Goal: Information Seeking & Learning: Learn about a topic

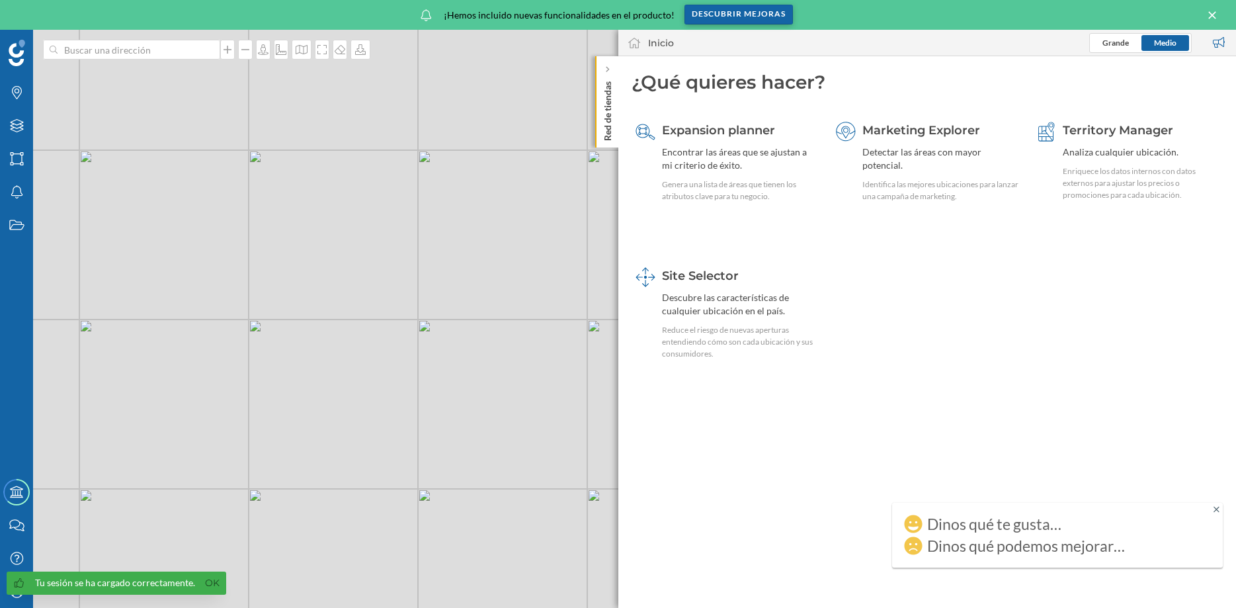
click at [725, 17] on div "Descubrir mejoras" at bounding box center [739, 15] width 108 height 20
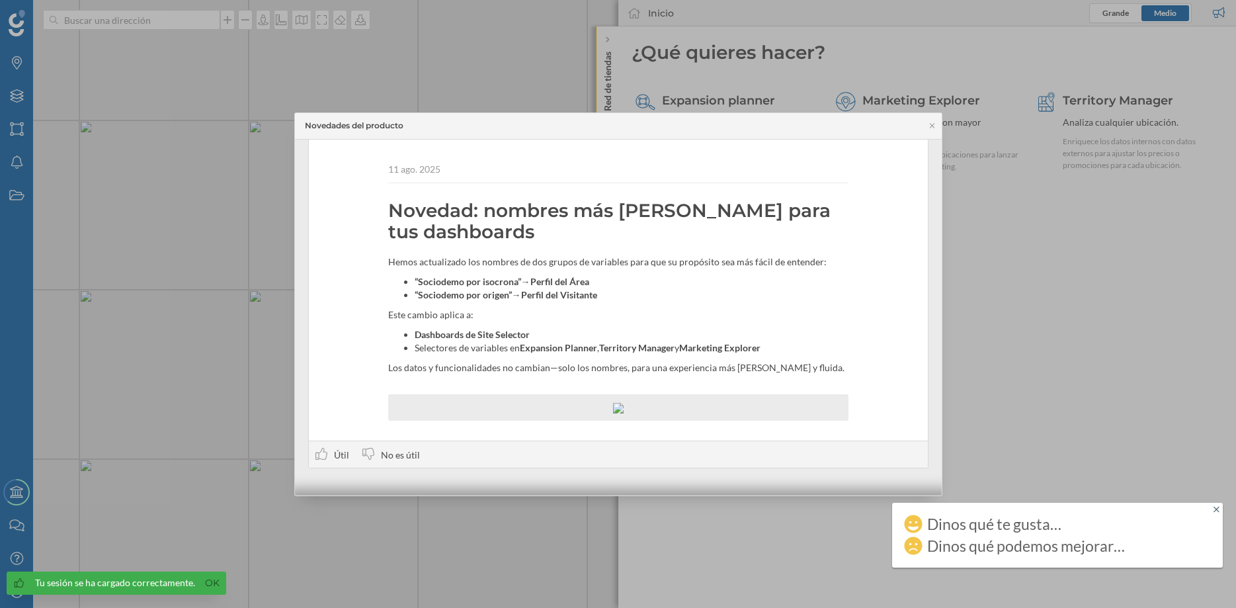
scroll to position [458, 0]
click at [937, 126] on icon at bounding box center [932, 126] width 10 height 8
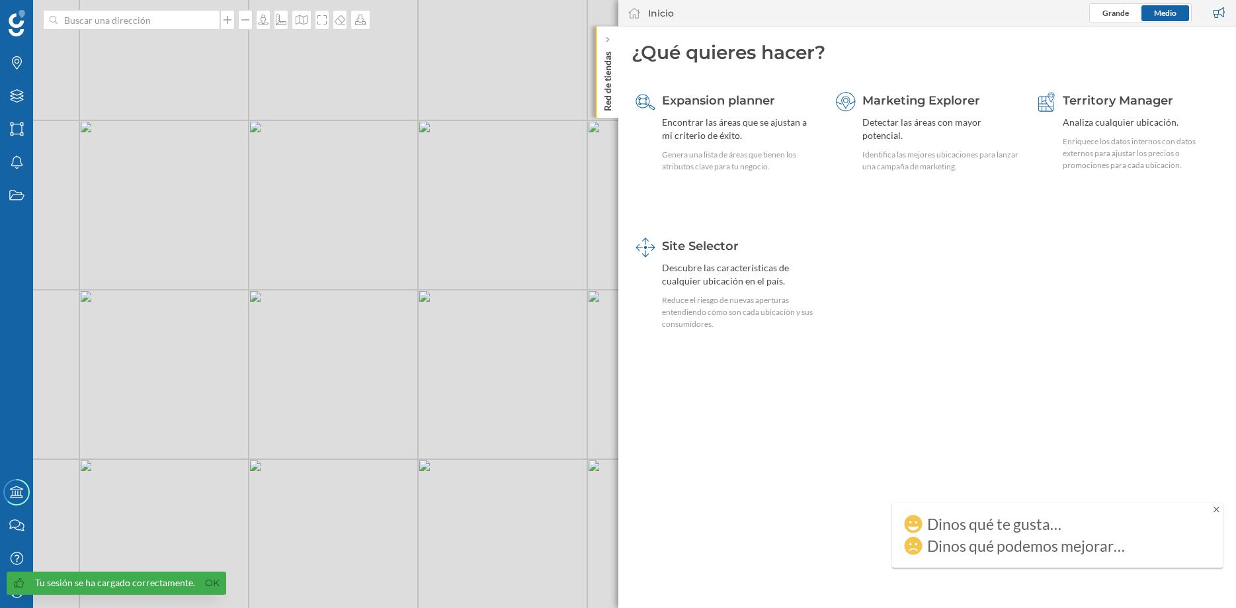
click at [608, 59] on p "Red de tiendas" at bounding box center [607, 78] width 13 height 65
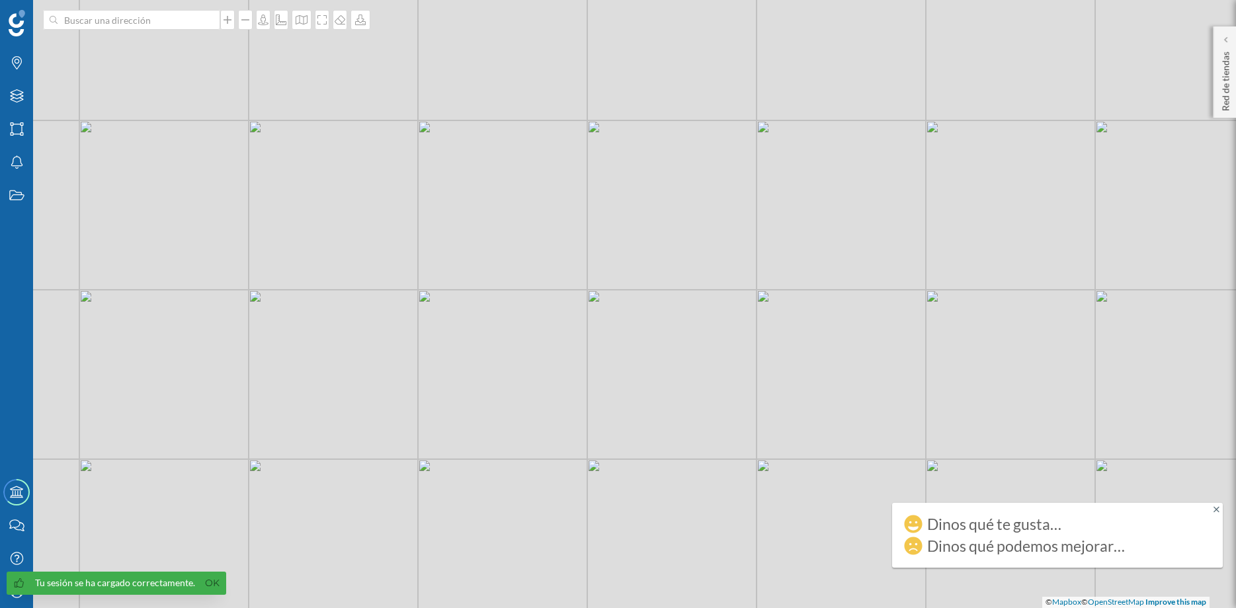
click at [210, 583] on div "© Mapbox © OpenStreetMap Improve this map" at bounding box center [618, 304] width 1236 height 608
click at [1214, 506] on div "Dinos qué te gusta… Dinos qué podemos mejorar…" at bounding box center [1053, 535] width 322 height 65
click at [1217, 509] on icon at bounding box center [1217, 509] width 6 height 6
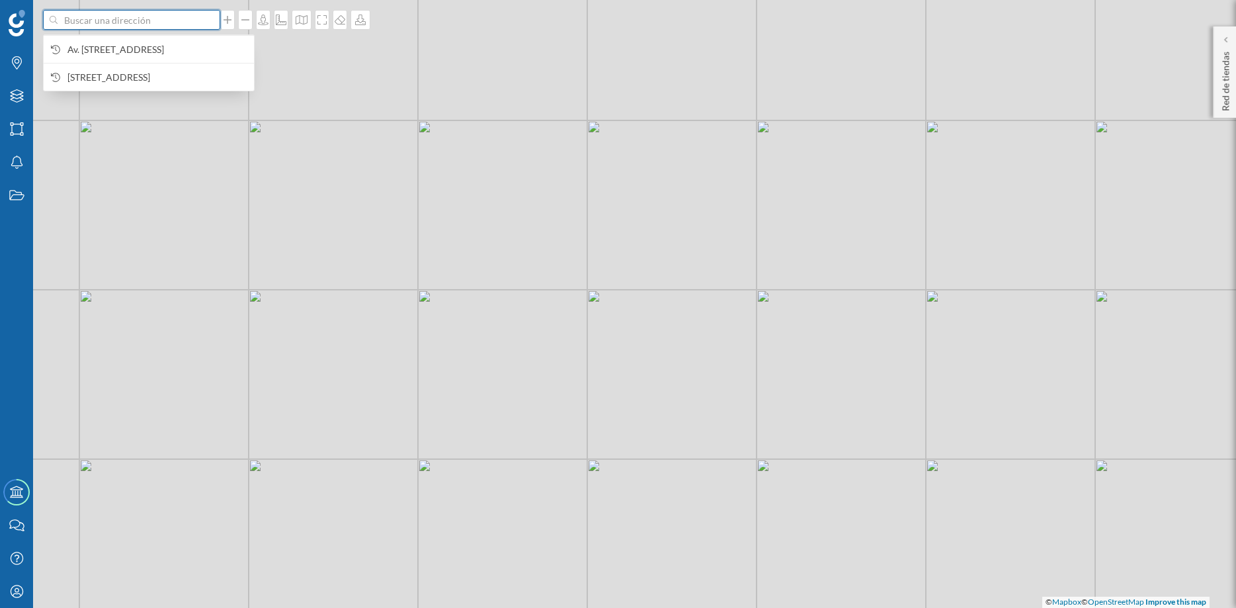
click at [145, 19] on input at bounding box center [132, 20] width 148 height 20
click at [144, 49] on span "Av. [STREET_ADDRESS]" at bounding box center [157, 49] width 180 height 13
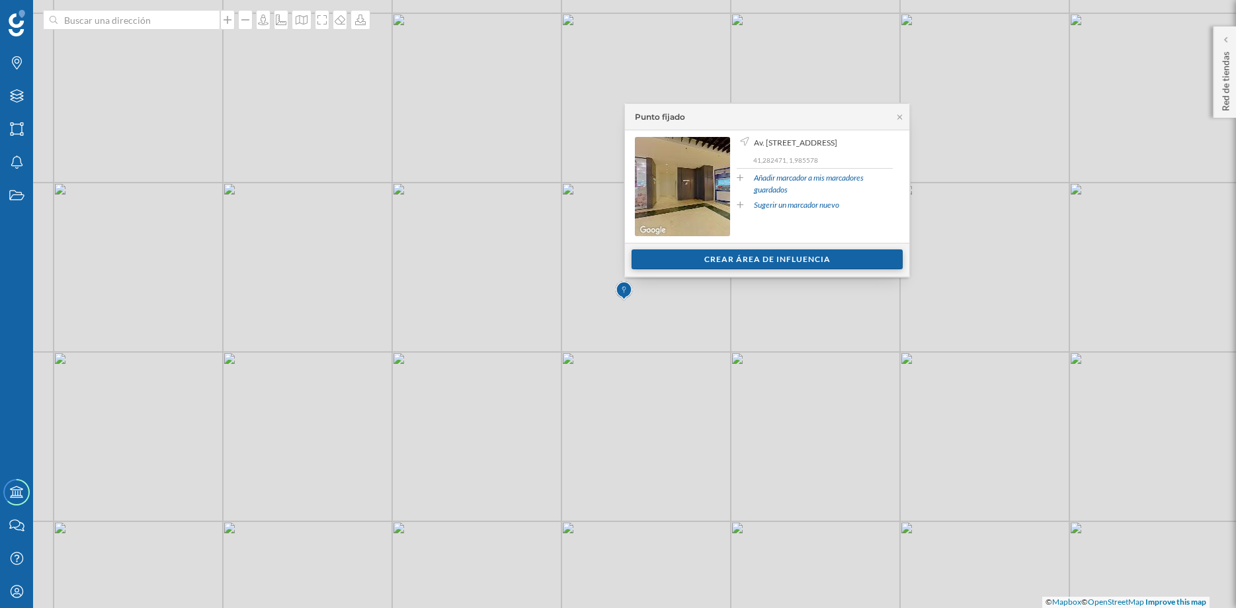
click at [806, 257] on div "Crear área de influencia" at bounding box center [767, 259] width 271 height 20
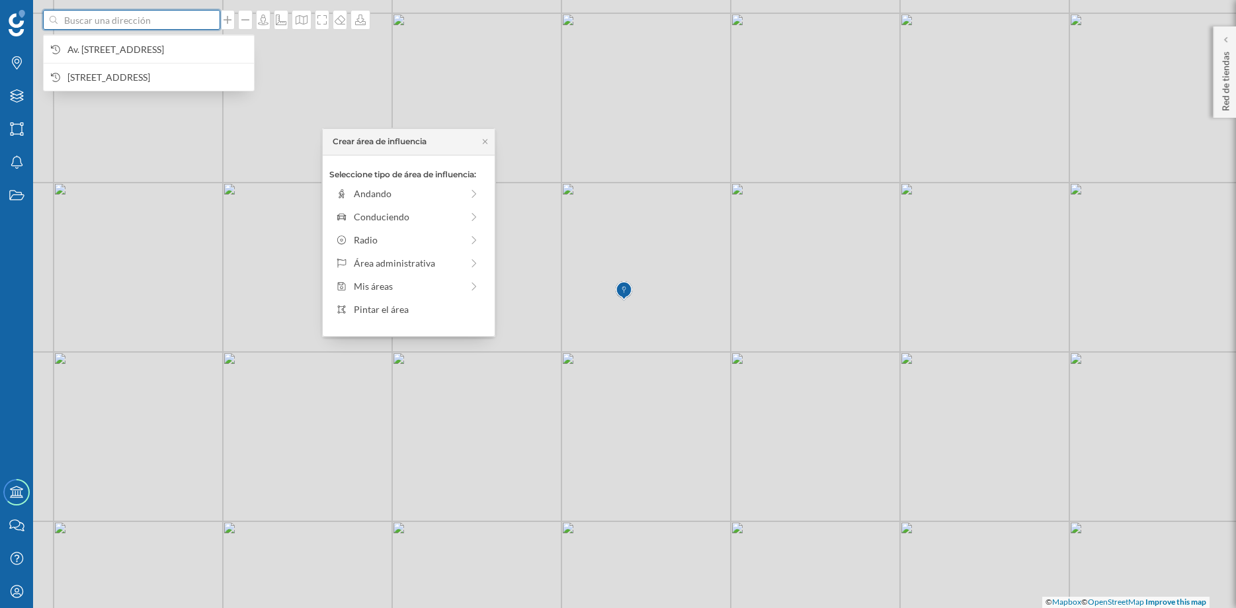
click at [139, 22] on input at bounding box center [132, 20] width 148 height 20
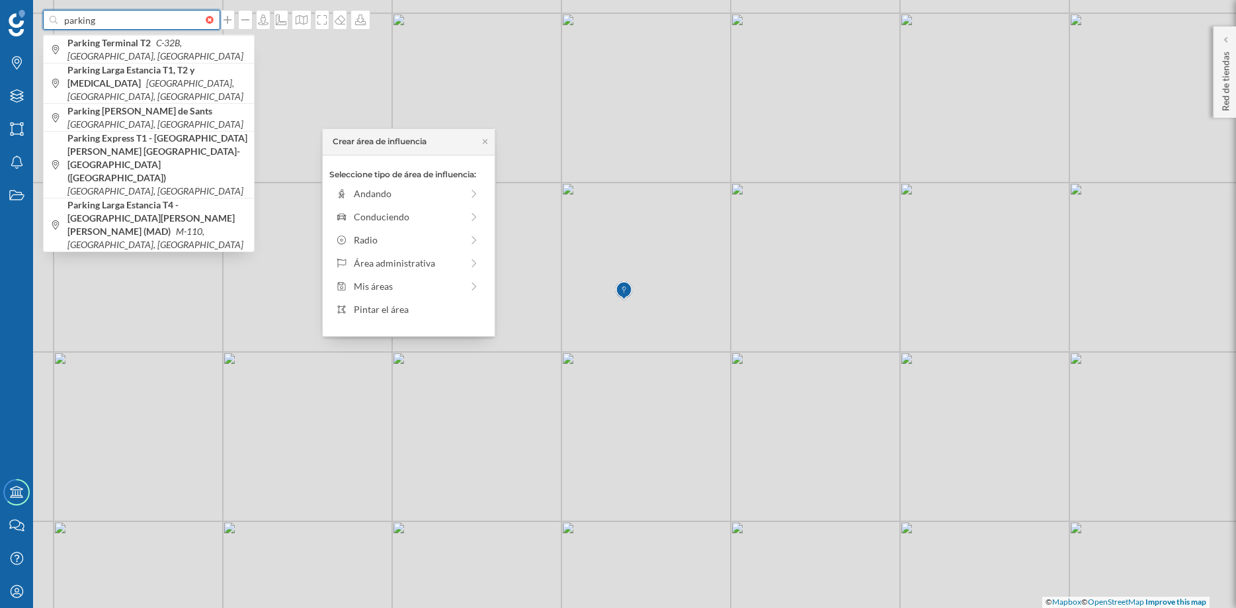
type input "parking"
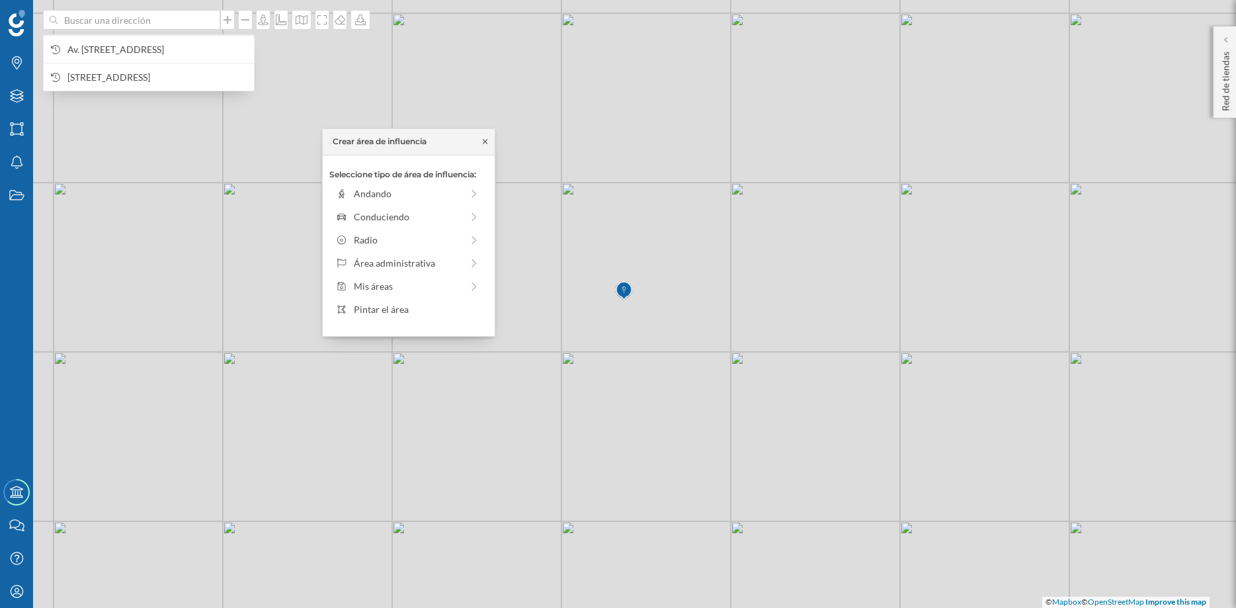
click at [487, 139] on icon at bounding box center [485, 142] width 10 height 8
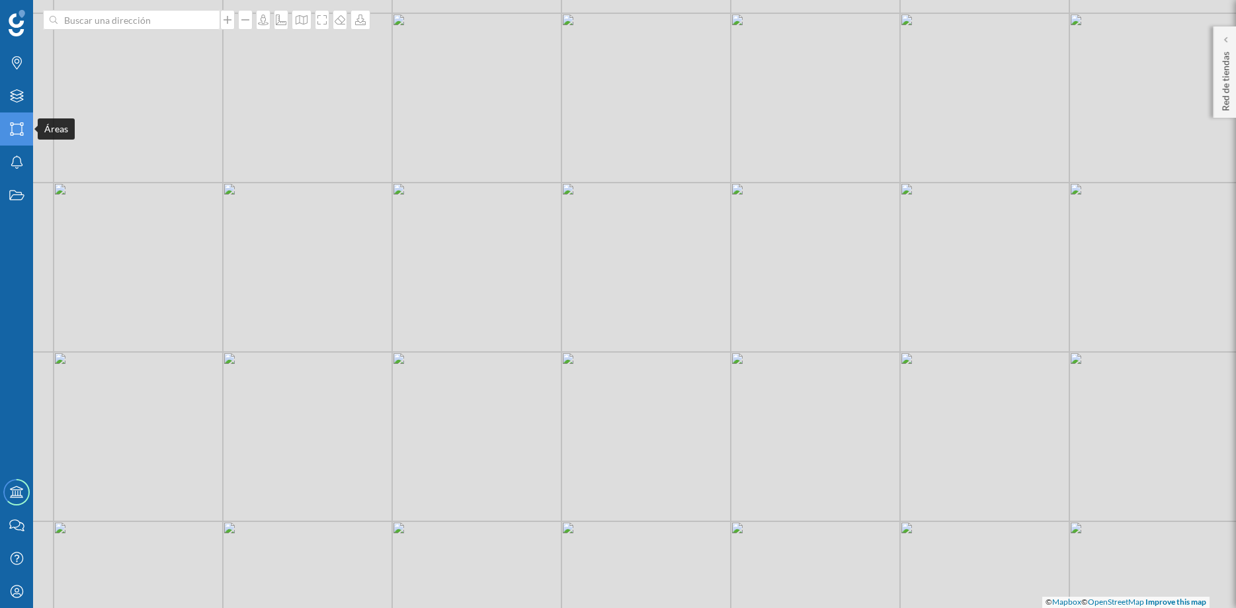
click at [15, 128] on icon "Áreas" at bounding box center [17, 128] width 17 height 13
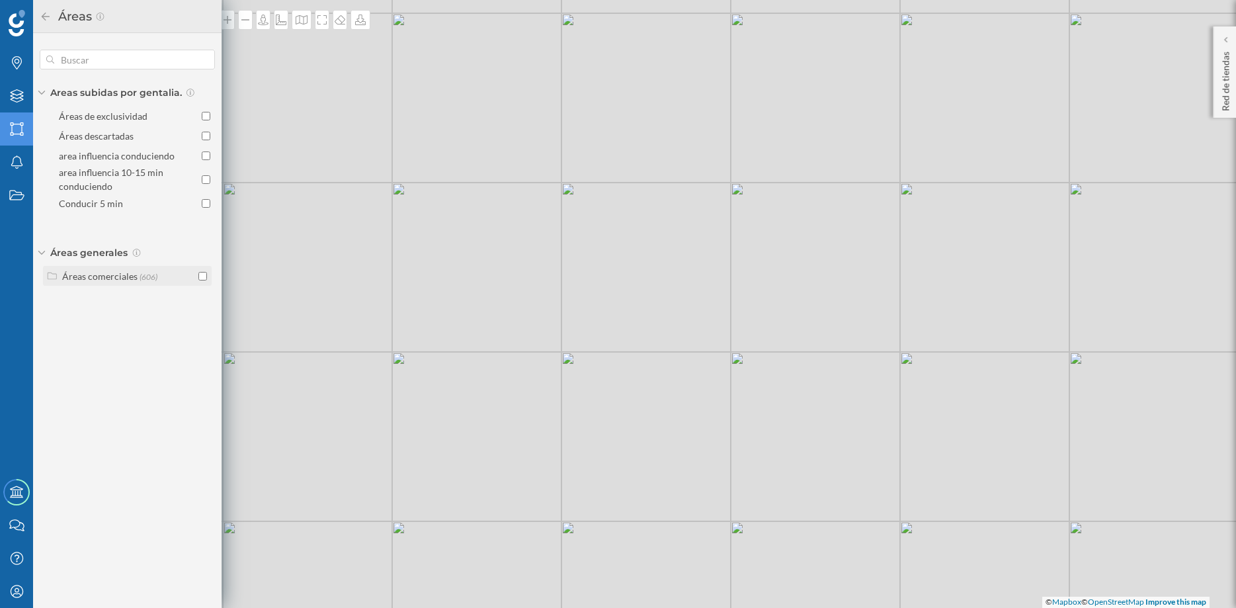
click at [116, 269] on div "Áreas comerciales (606)" at bounding box center [127, 276] width 169 height 20
click at [19, 97] on icon "Capas" at bounding box center [17, 95] width 17 height 13
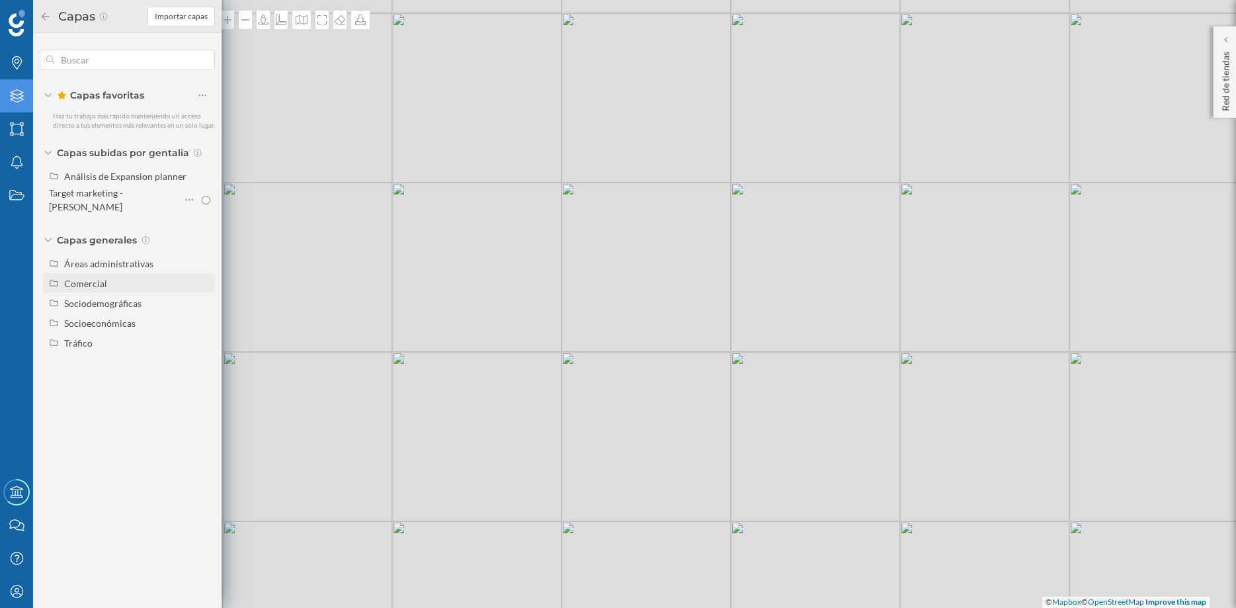
click at [105, 278] on div "Comercial" at bounding box center [85, 283] width 43 height 11
click at [102, 294] on div "Marcadores comerciales" at bounding box center [94, 306] width 50 height 25
click at [202, 303] on input "Marcadores comerciales" at bounding box center [206, 307] width 9 height 9
radio input "true"
click at [102, 294] on div "Marcadores comerciales" at bounding box center [94, 306] width 50 height 25
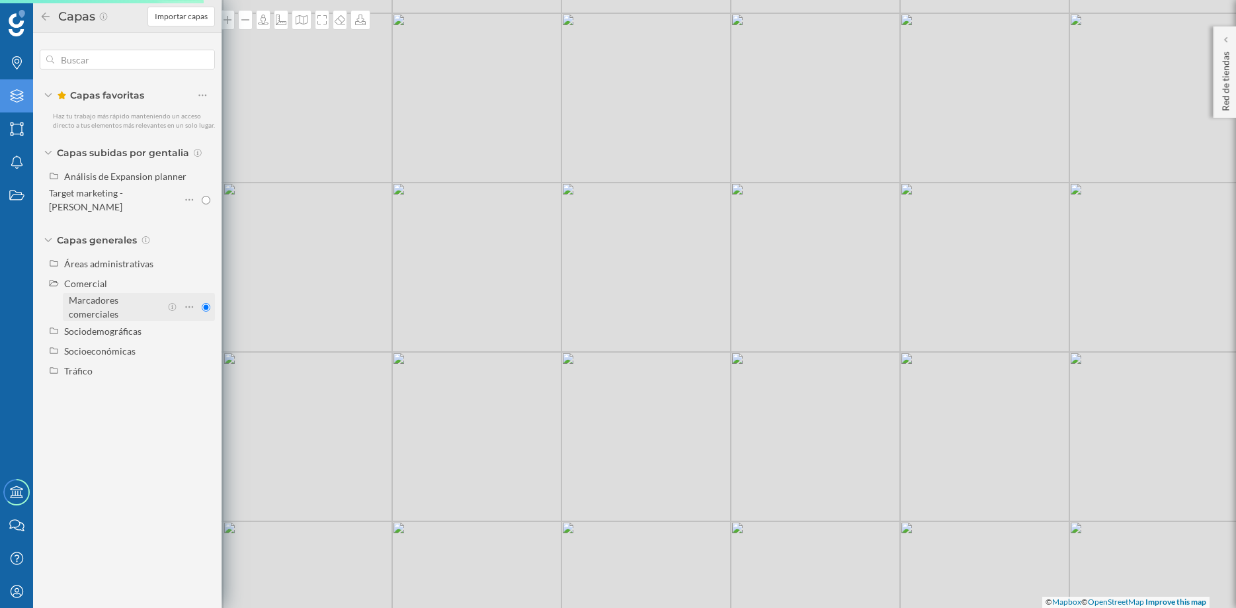
click at [202, 303] on input "Marcadores comerciales" at bounding box center [206, 307] width 9 height 9
click at [205, 303] on input "Marcadores comerciales" at bounding box center [206, 307] width 9 height 9
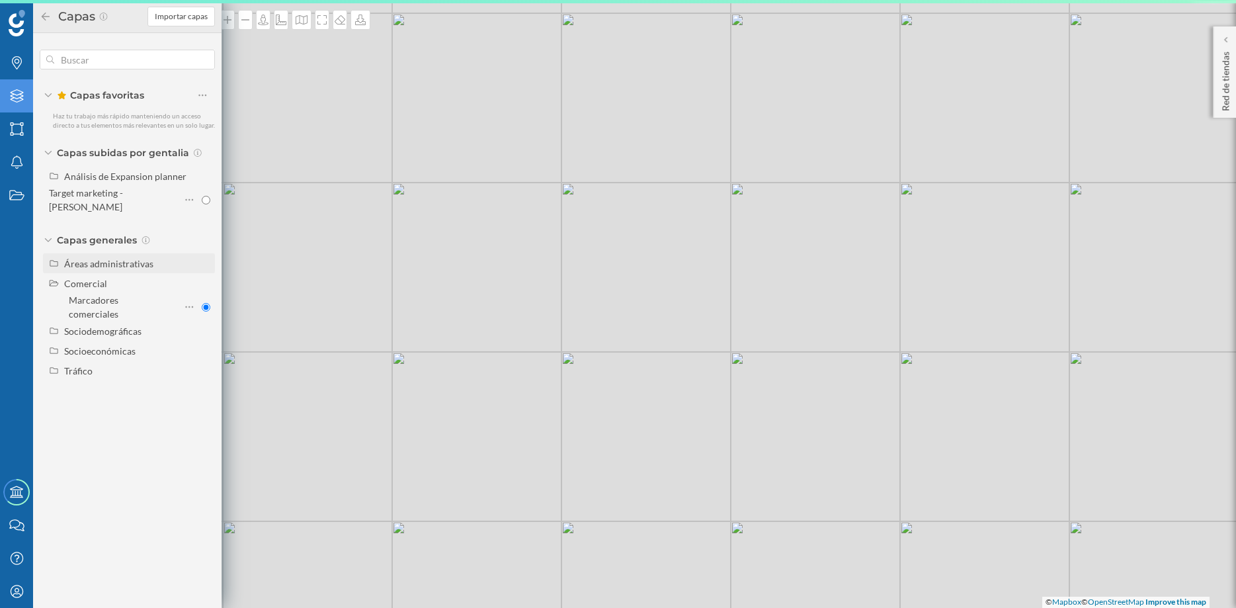
click at [119, 258] on div "Áreas administrativas" at bounding box center [108, 263] width 89 height 11
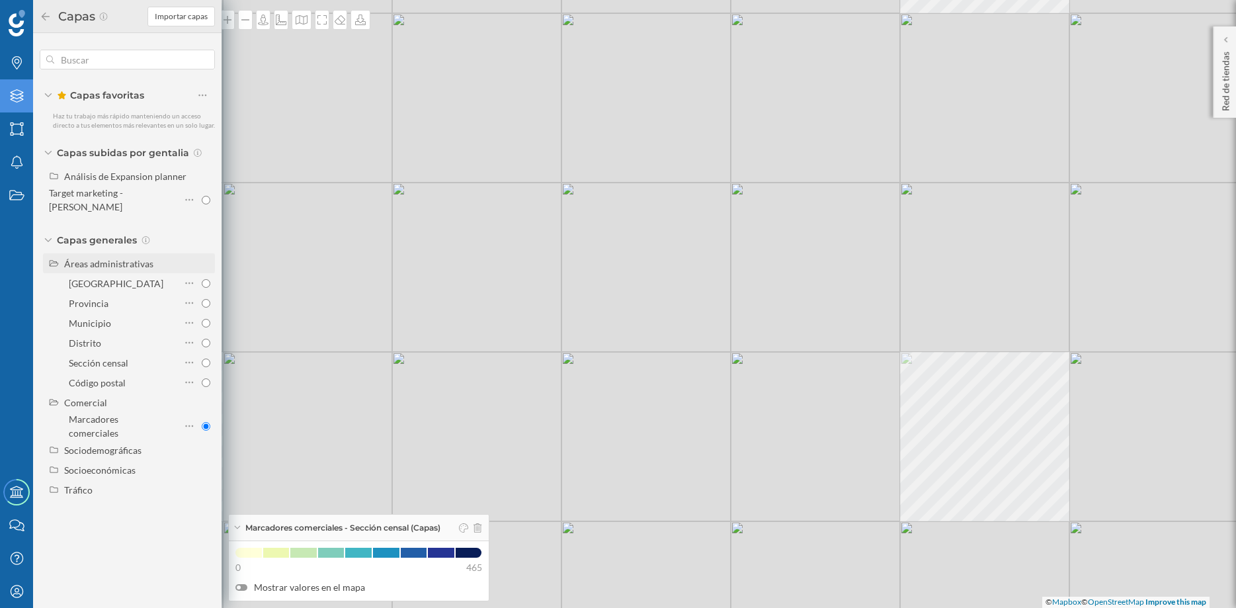
click at [119, 258] on div "Áreas administrativas" at bounding box center [108, 263] width 89 height 11
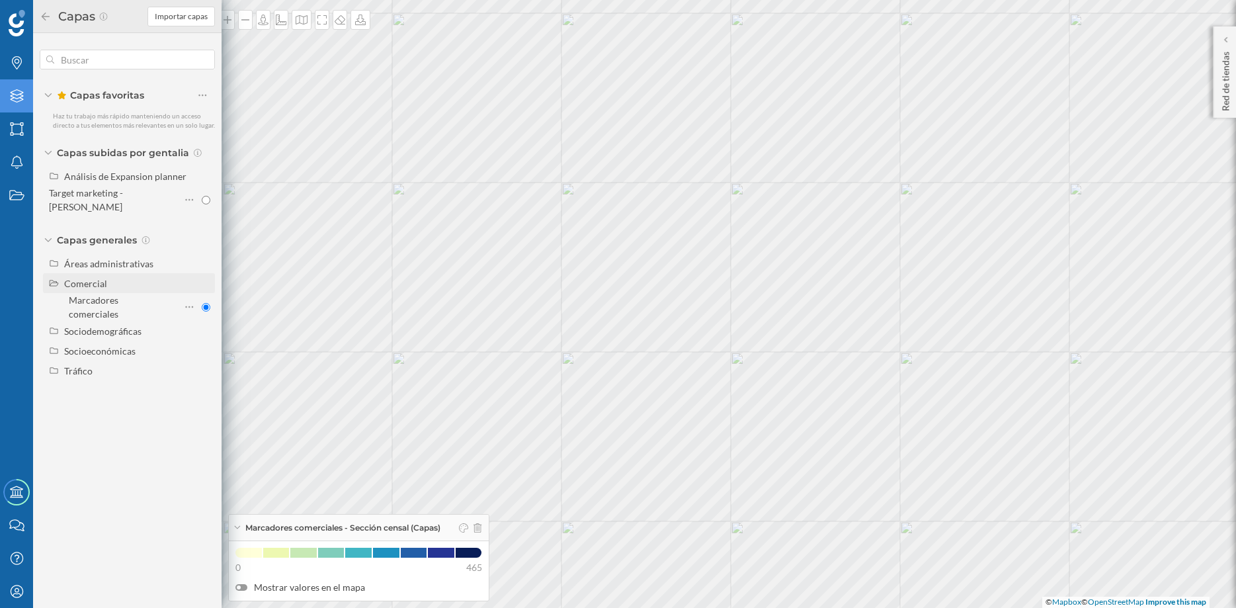
click at [90, 279] on div "Comercial" at bounding box center [85, 283] width 43 height 11
click at [345, 24] on icon at bounding box center [340, 19] width 11 height 9
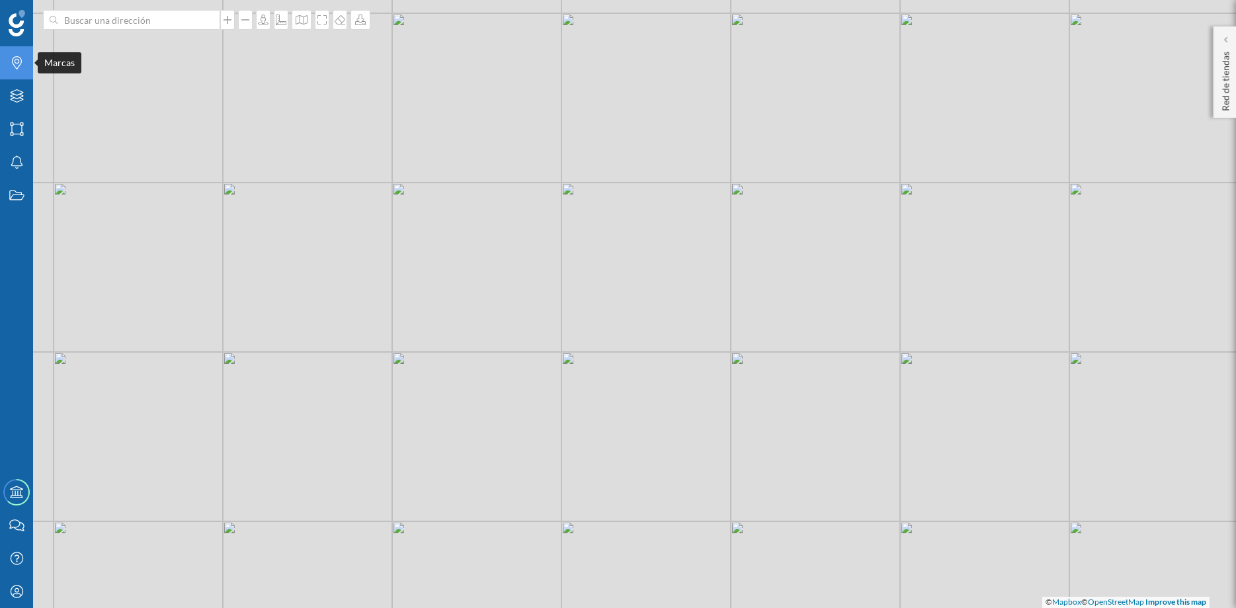
click at [26, 69] on div "Marcas" at bounding box center [16, 62] width 33 height 33
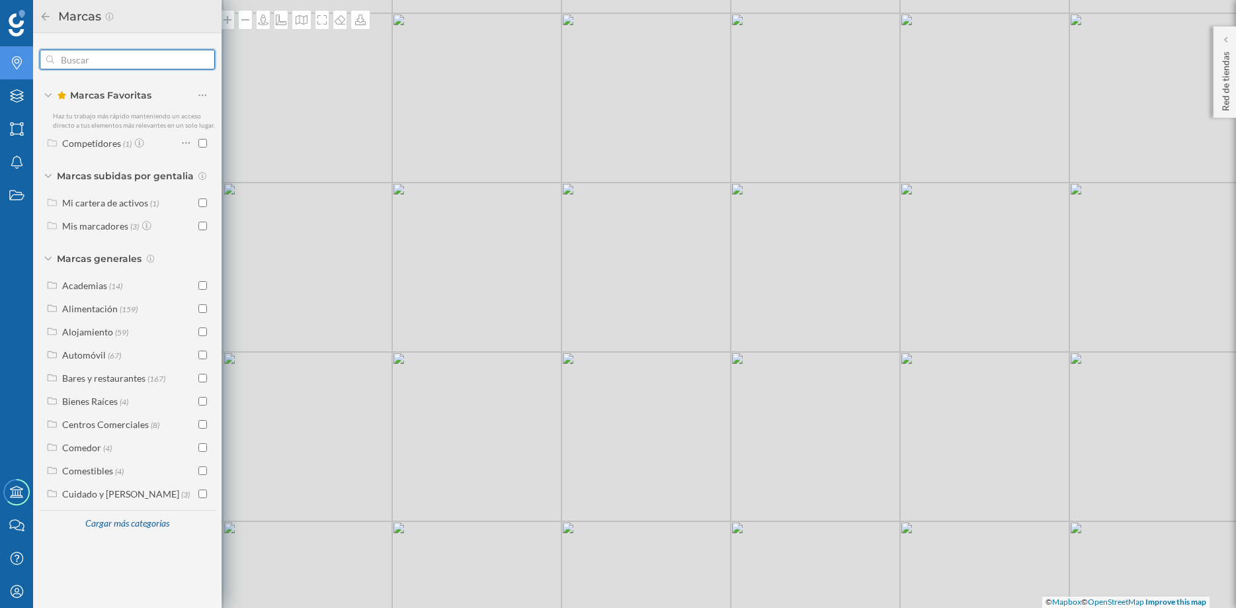
click at [71, 59] on input "text" at bounding box center [127, 59] width 146 height 26
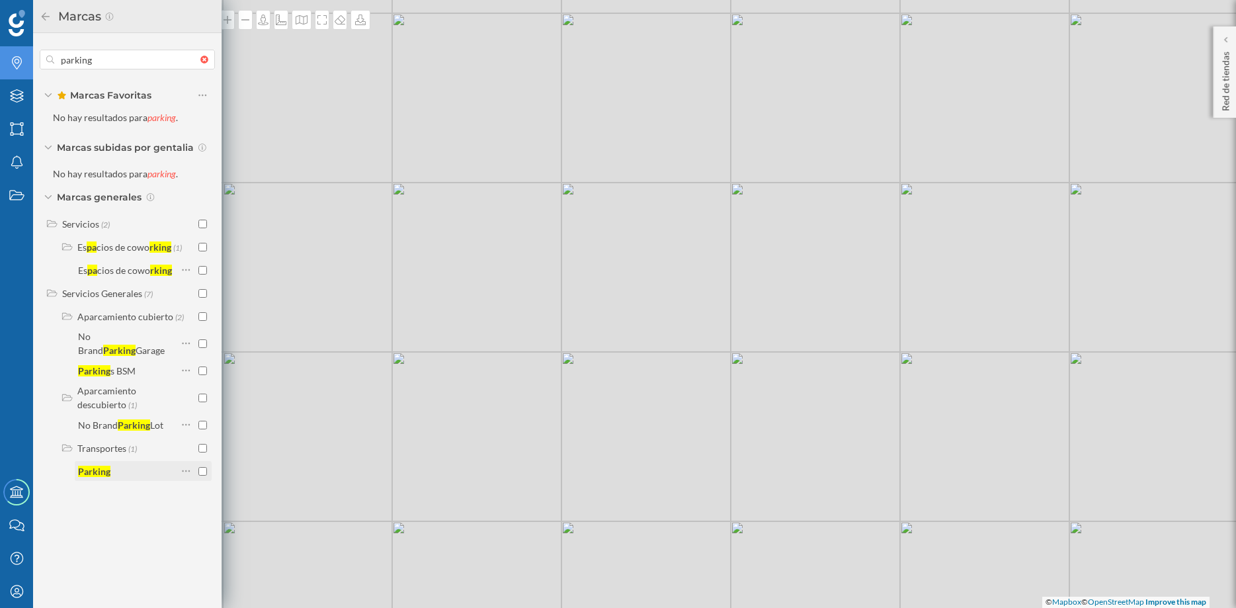
click at [144, 466] on div "Parking" at bounding box center [127, 471] width 99 height 14
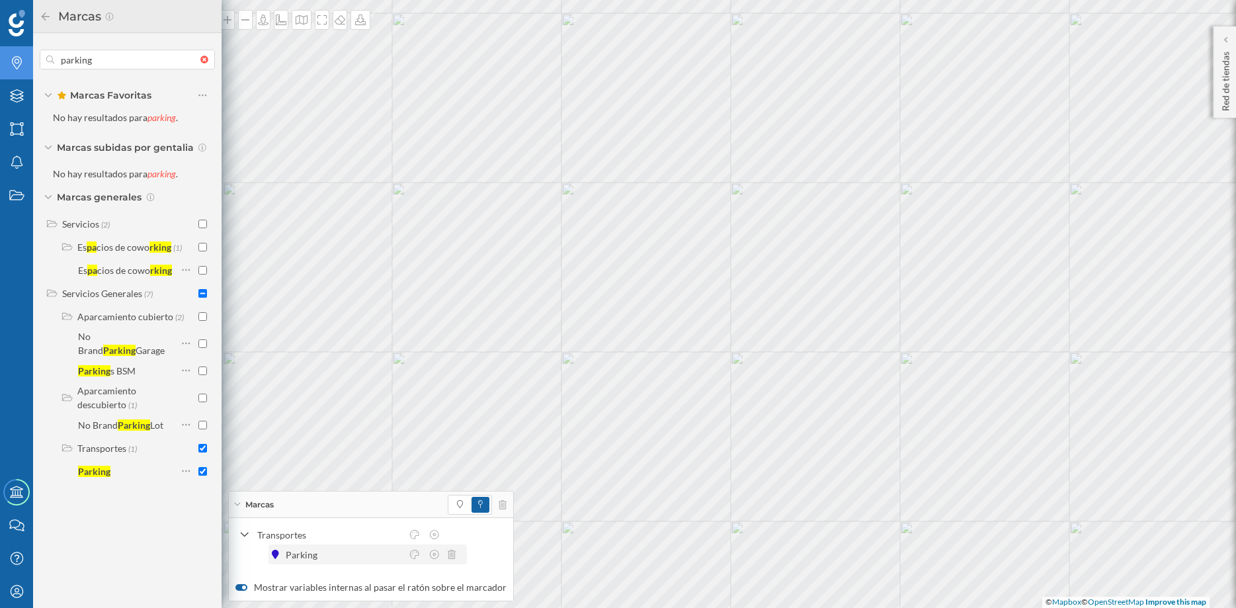
click at [316, 556] on div "Parking" at bounding box center [305, 555] width 38 height 14
click at [96, 62] on input "parking" at bounding box center [127, 59] width 146 height 26
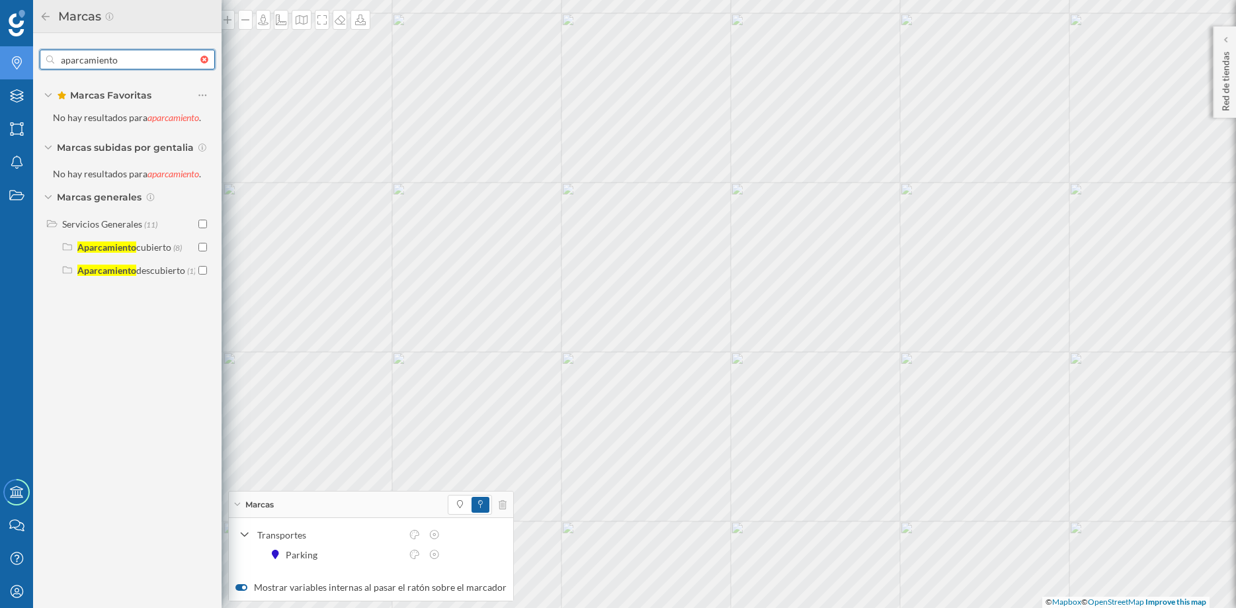
type input "aparcamiento"
click at [382, 553] on div "Parking" at bounding box center [367, 555] width 191 height 14
click at [205, 58] on div at bounding box center [207, 60] width 15 height 8
click at [200, 58] on input "text" at bounding box center [127, 59] width 146 height 26
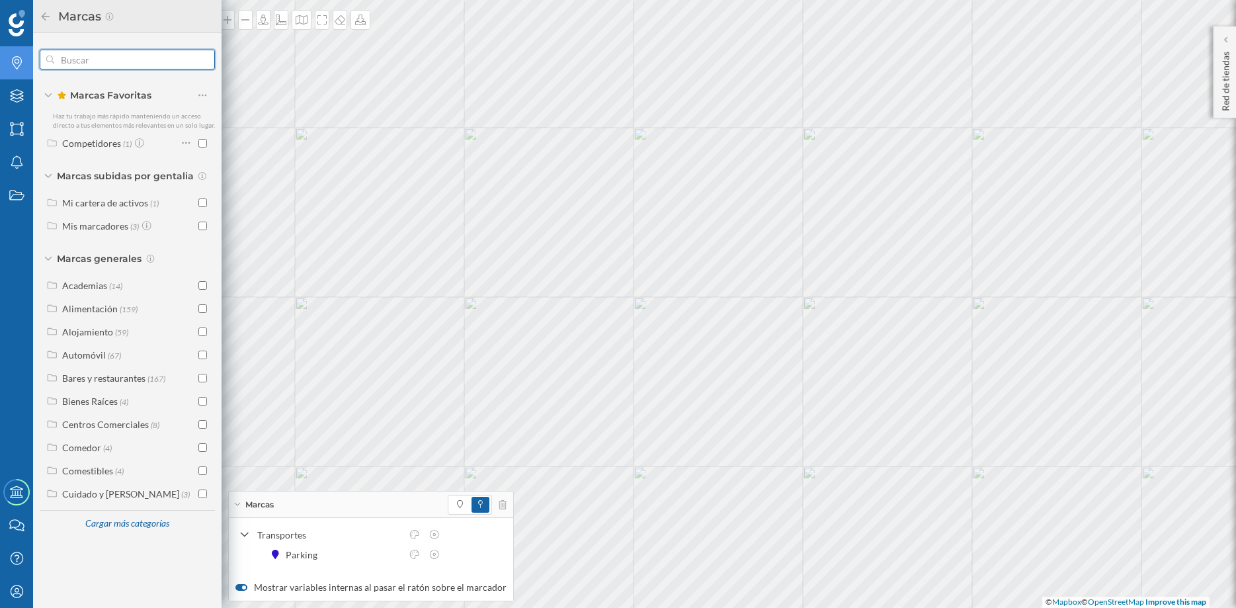
click at [75, 64] on input "text" at bounding box center [127, 59] width 146 height 26
click at [120, 144] on label "Competidores (1)" at bounding box center [103, 143] width 83 height 14
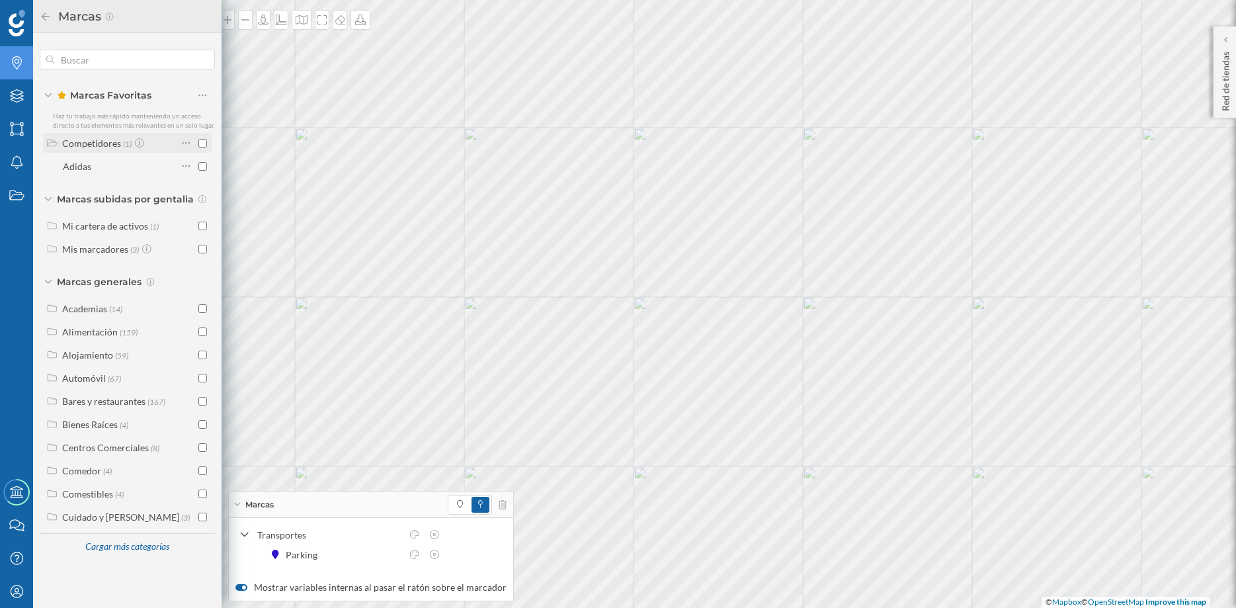
click at [120, 144] on div "Competidores" at bounding box center [91, 143] width 59 height 11
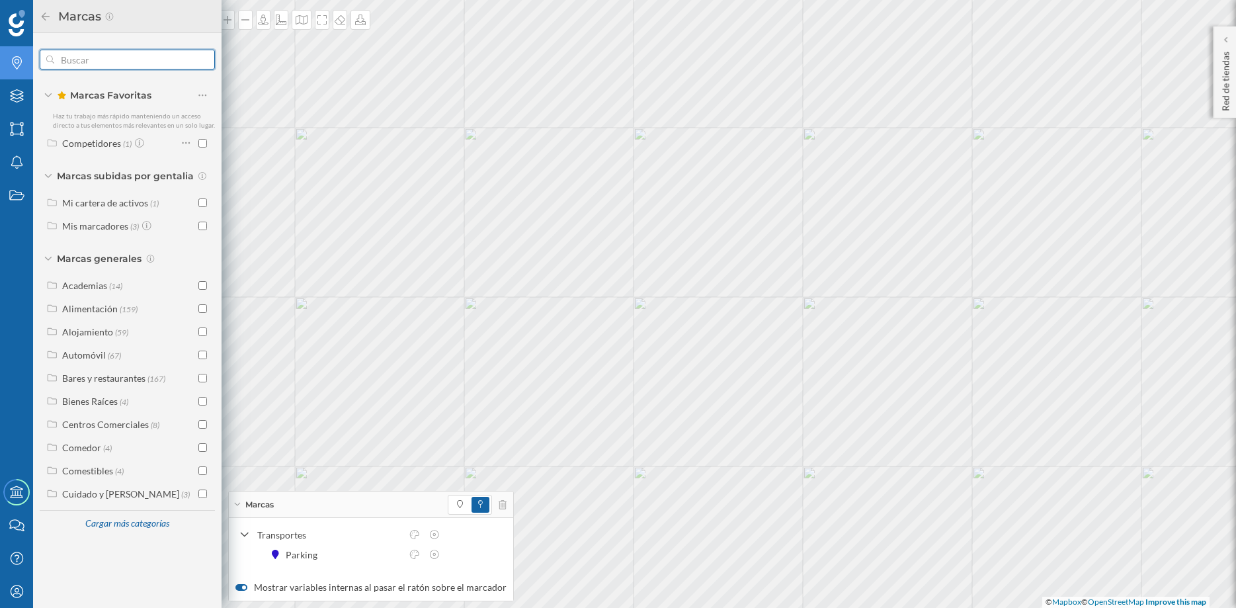
click at [108, 57] on input "text" at bounding box center [127, 59] width 146 height 26
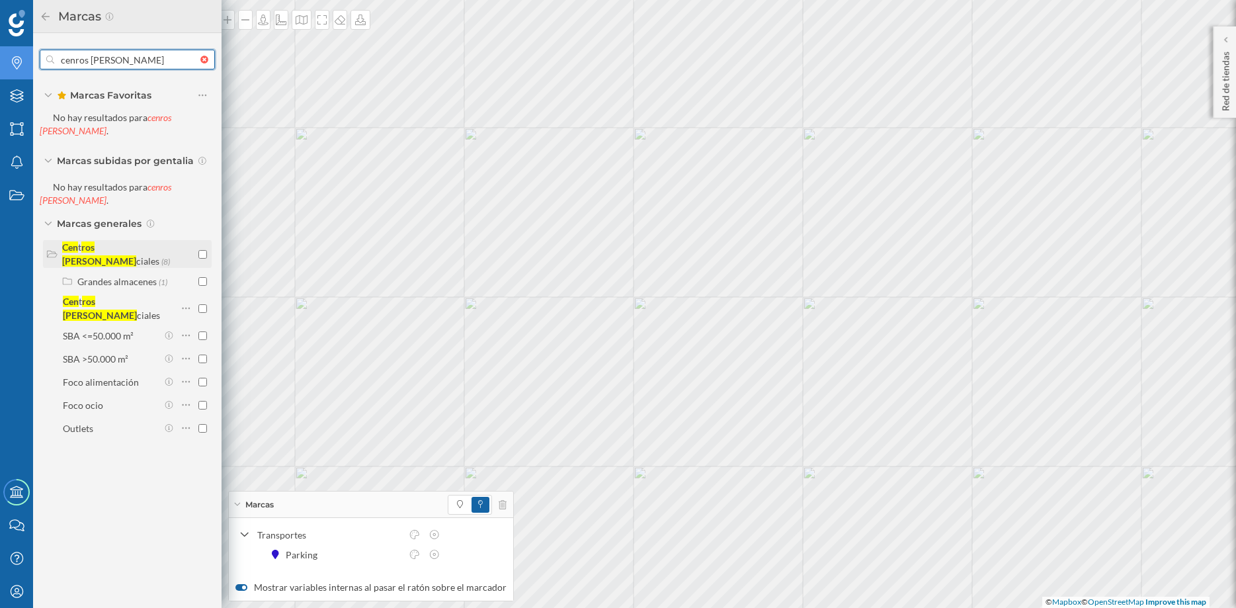
type input "cenros [PERSON_NAME]"
click at [117, 241] on div "ros [PERSON_NAME]" at bounding box center [99, 253] width 74 height 25
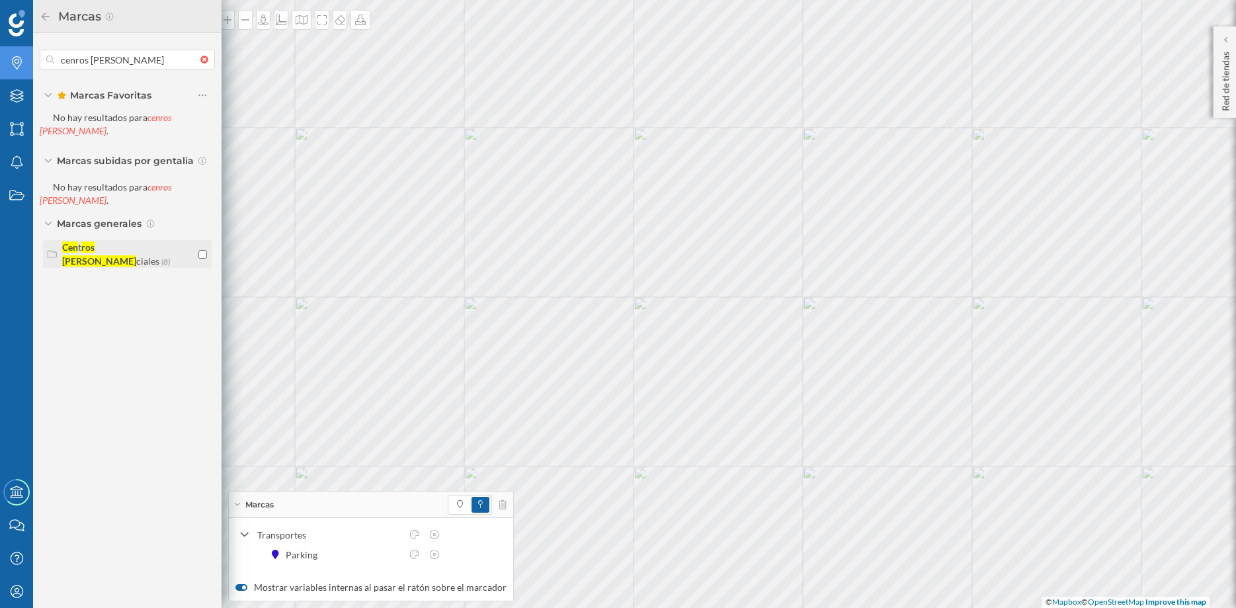
click at [194, 240] on div "Cen t ros [PERSON_NAME] ciales (8)" at bounding box center [126, 254] width 161 height 28
click at [200, 250] on input "checkbox" at bounding box center [202, 254] width 9 height 9
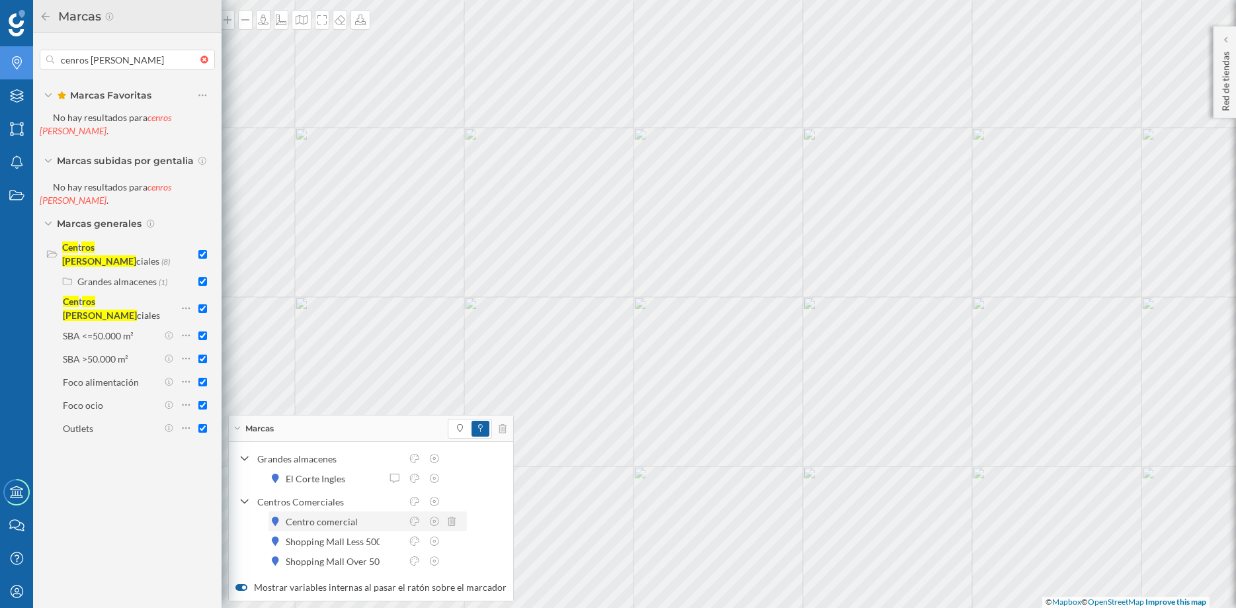
click at [355, 525] on div "Centro comercial" at bounding box center [325, 522] width 79 height 14
click at [450, 478] on icon at bounding box center [452, 478] width 8 height 9
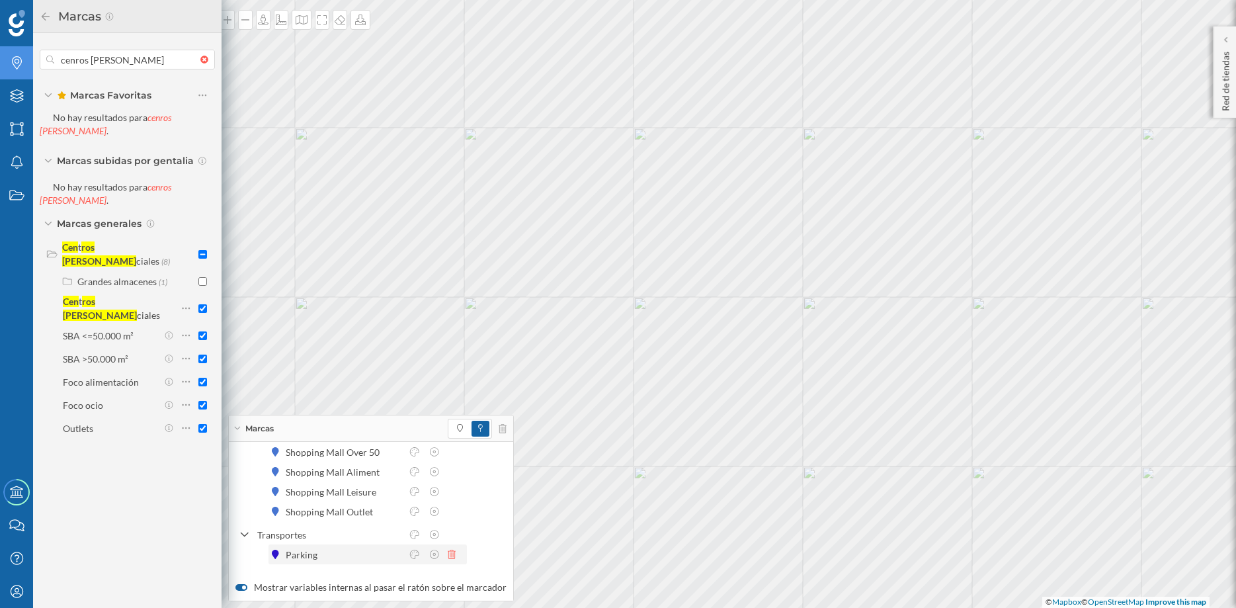
click at [455, 555] on icon at bounding box center [452, 554] width 8 height 9
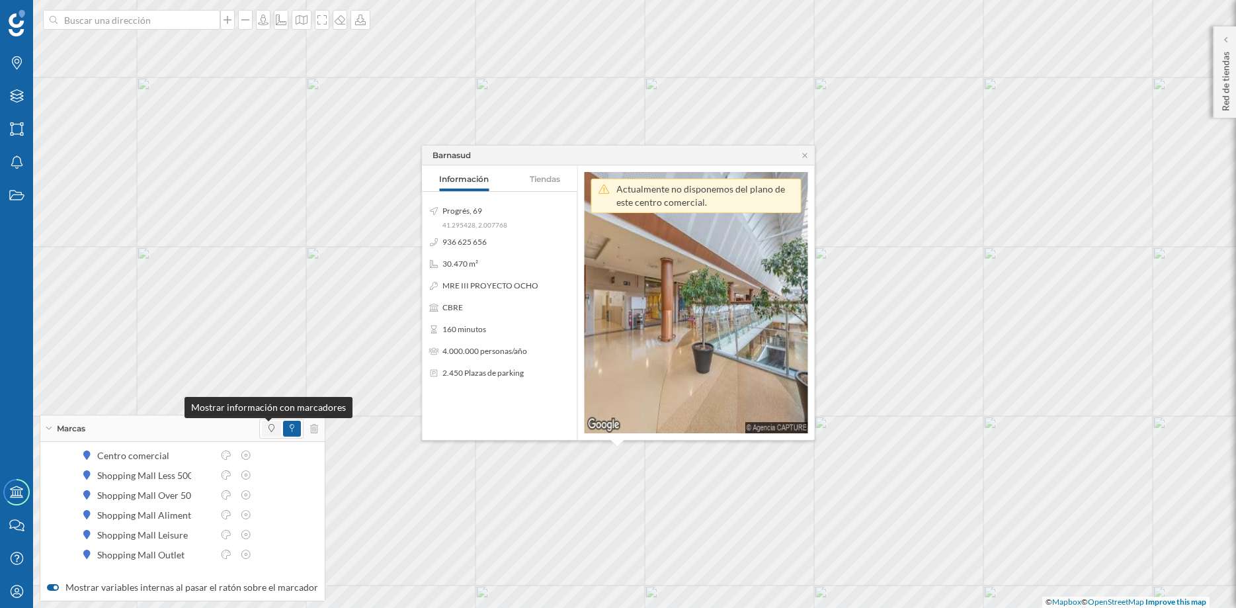
click at [269, 423] on span at bounding box center [272, 429] width 6 height 12
click at [283, 421] on span at bounding box center [292, 429] width 18 height 16
click at [262, 431] on span at bounding box center [271, 429] width 19 height 16
click at [806, 157] on icon at bounding box center [805, 155] width 10 height 8
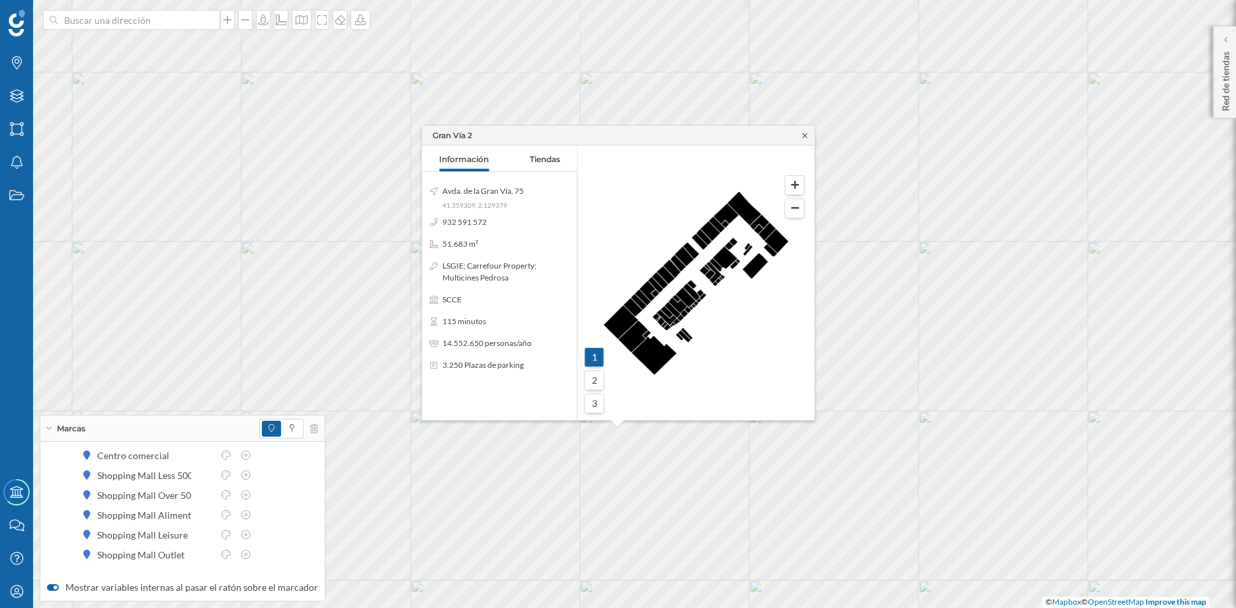
click at [806, 134] on icon at bounding box center [805, 136] width 10 height 8
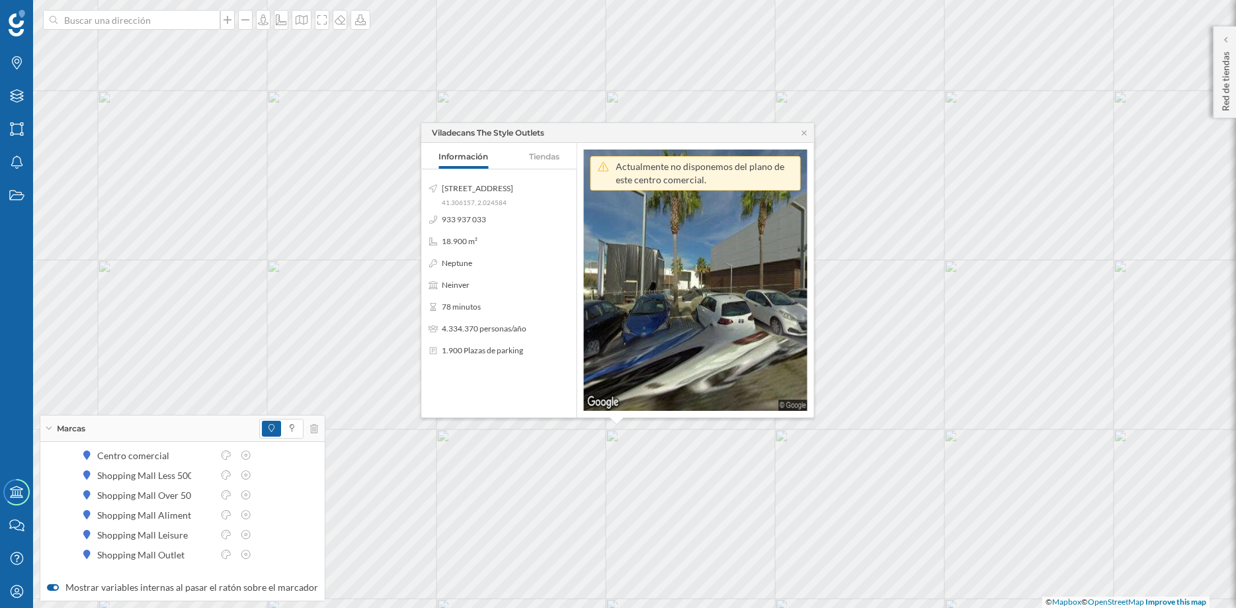
click at [806, 126] on div "Viladecans The Style Outlets" at bounding box center [618, 133] width 392 height 20
click at [804, 131] on icon at bounding box center [805, 133] width 10 height 8
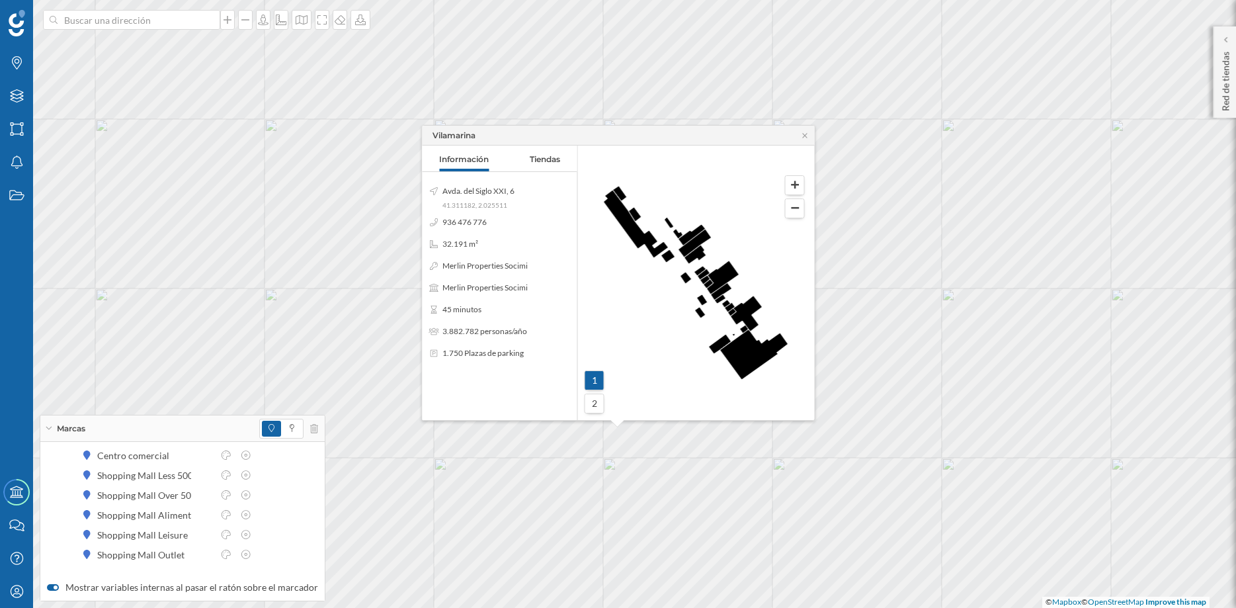
click at [806, 140] on div "Vilamarina" at bounding box center [619, 136] width 392 height 20
click at [806, 135] on icon at bounding box center [805, 136] width 10 height 8
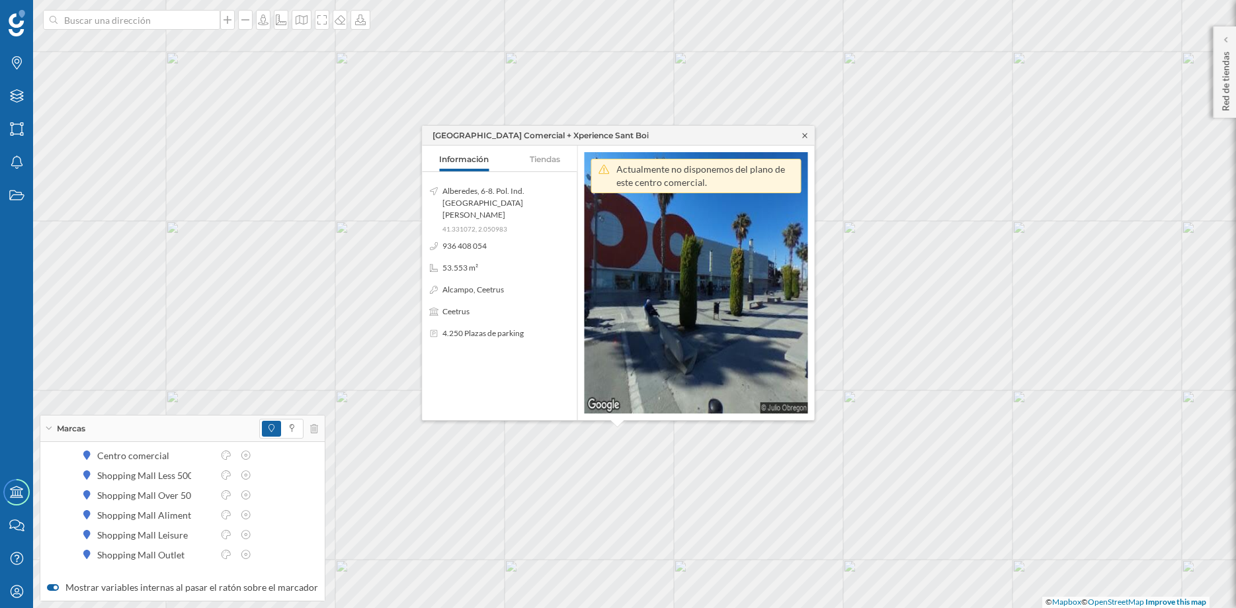
click at [806, 136] on icon at bounding box center [805, 136] width 10 height 8
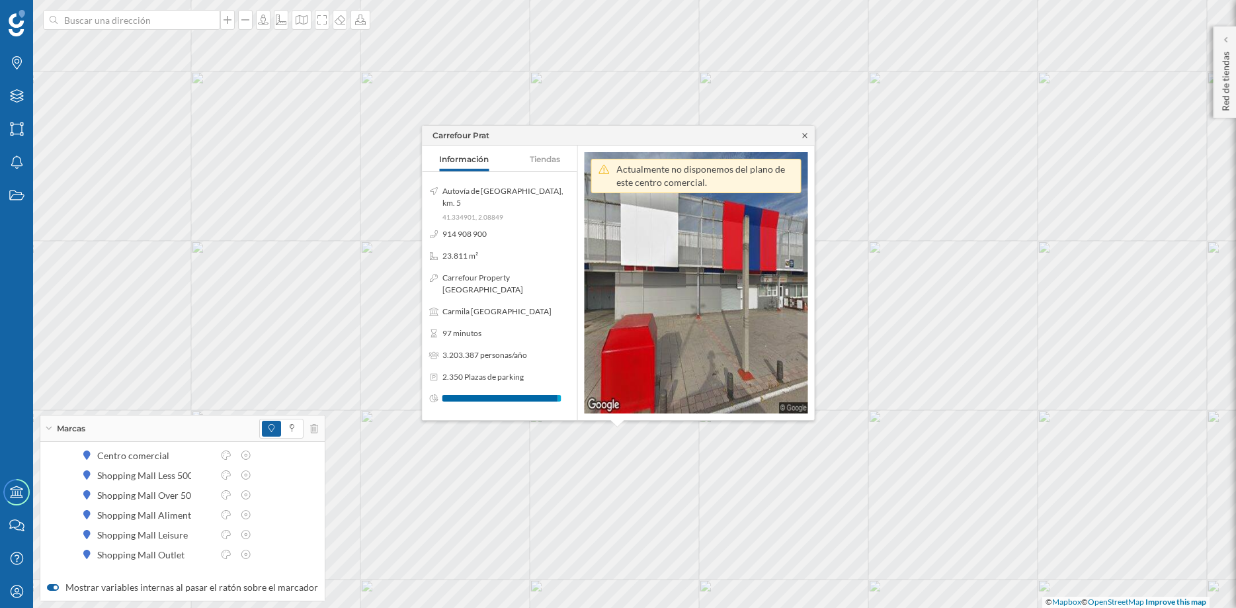
click at [803, 136] on icon at bounding box center [805, 136] width 10 height 8
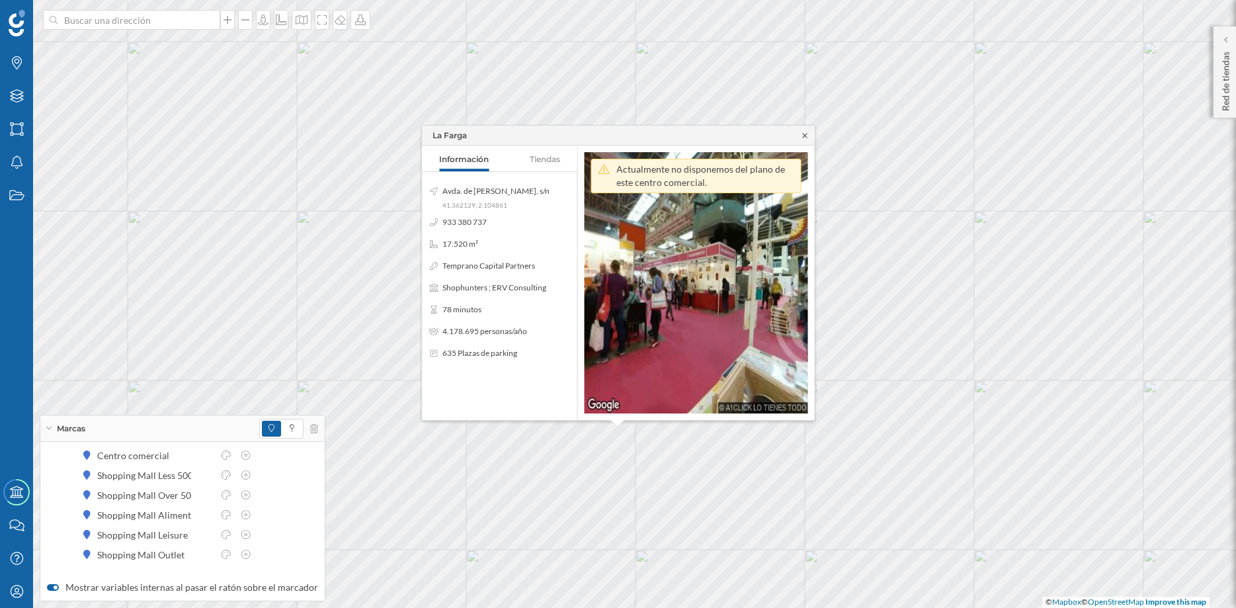
click at [807, 134] on icon at bounding box center [805, 136] width 10 height 8
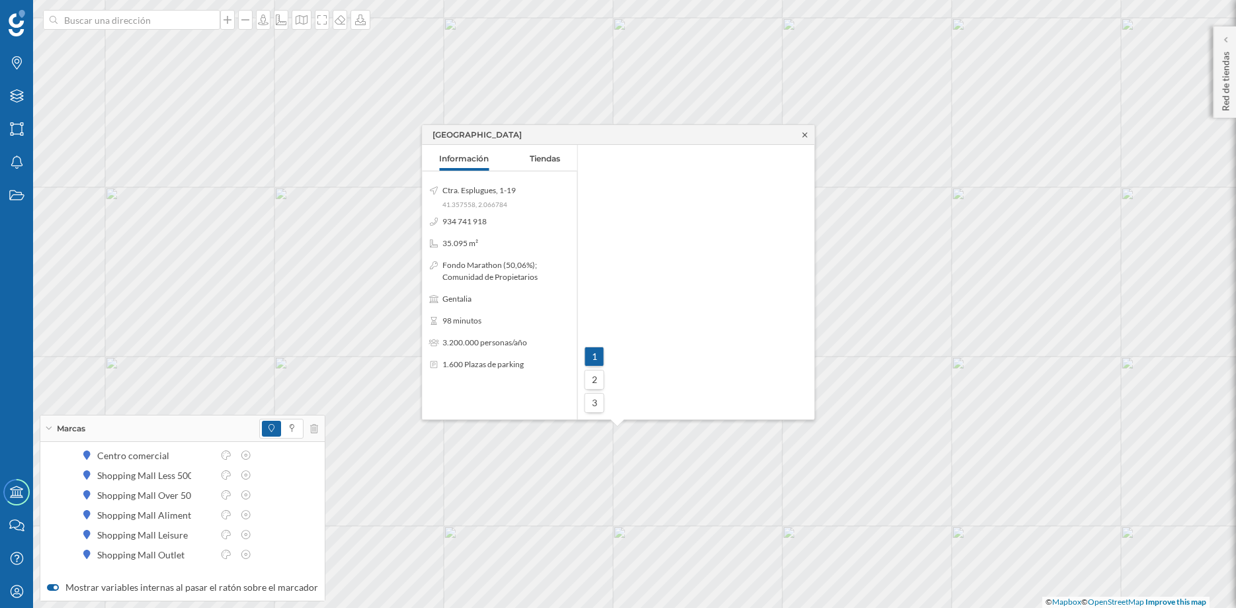
click at [804, 136] on icon at bounding box center [805, 135] width 10 height 8
click at [264, 515] on icon at bounding box center [263, 514] width 8 height 9
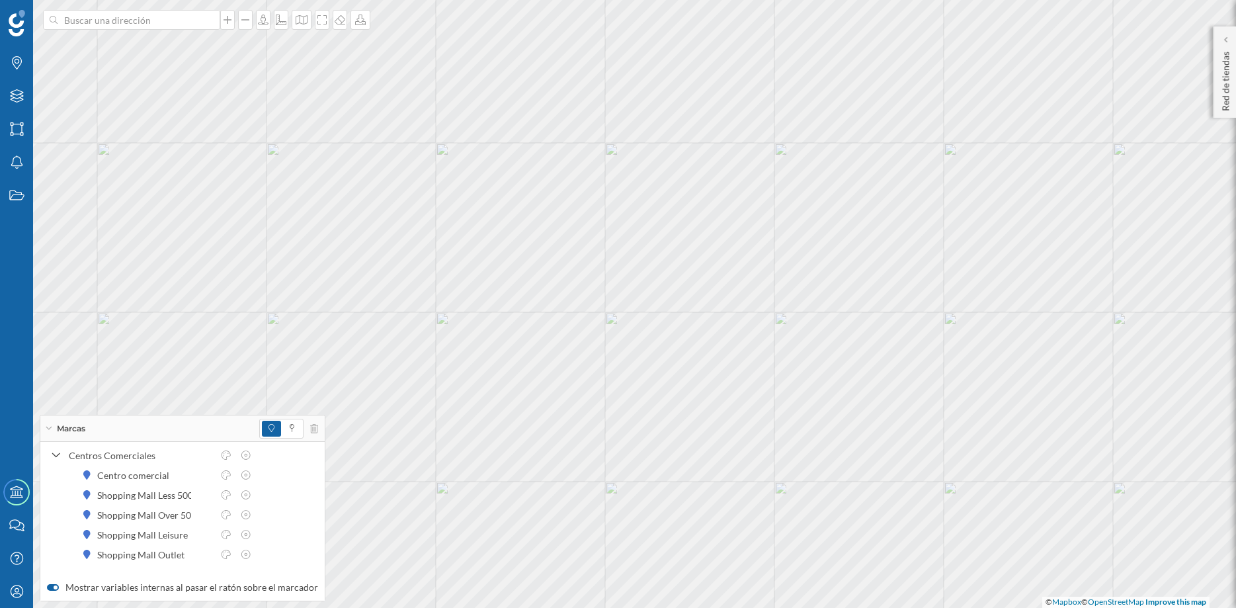
click at [46, 427] on icon at bounding box center [49, 428] width 6 height 3
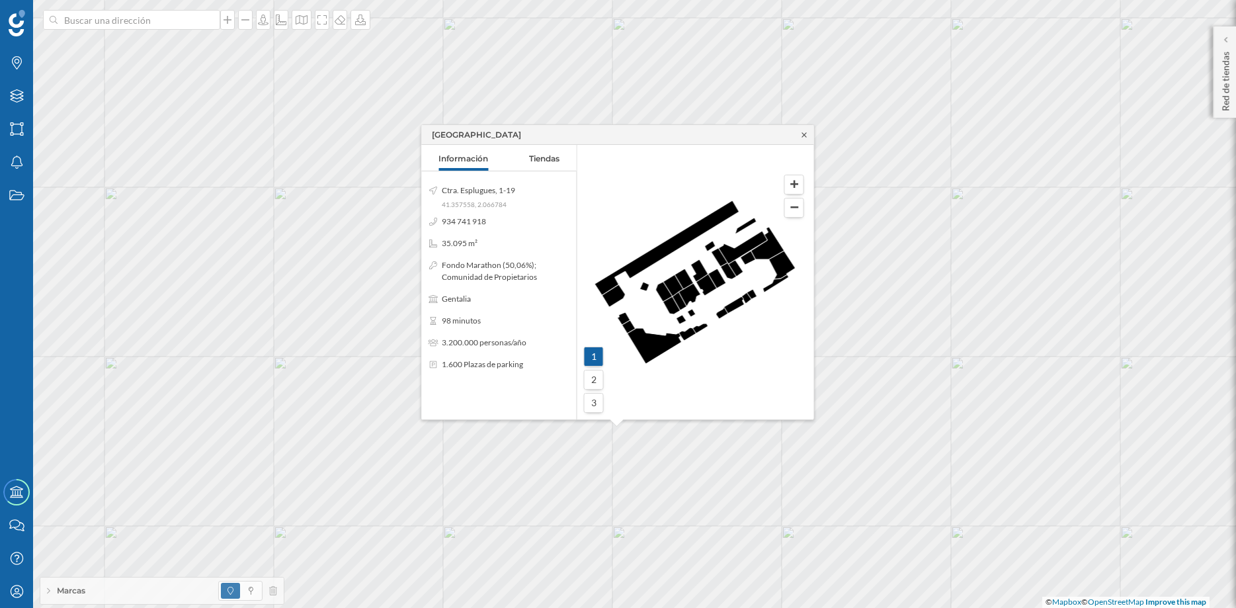
click at [806, 132] on icon at bounding box center [805, 135] width 10 height 8
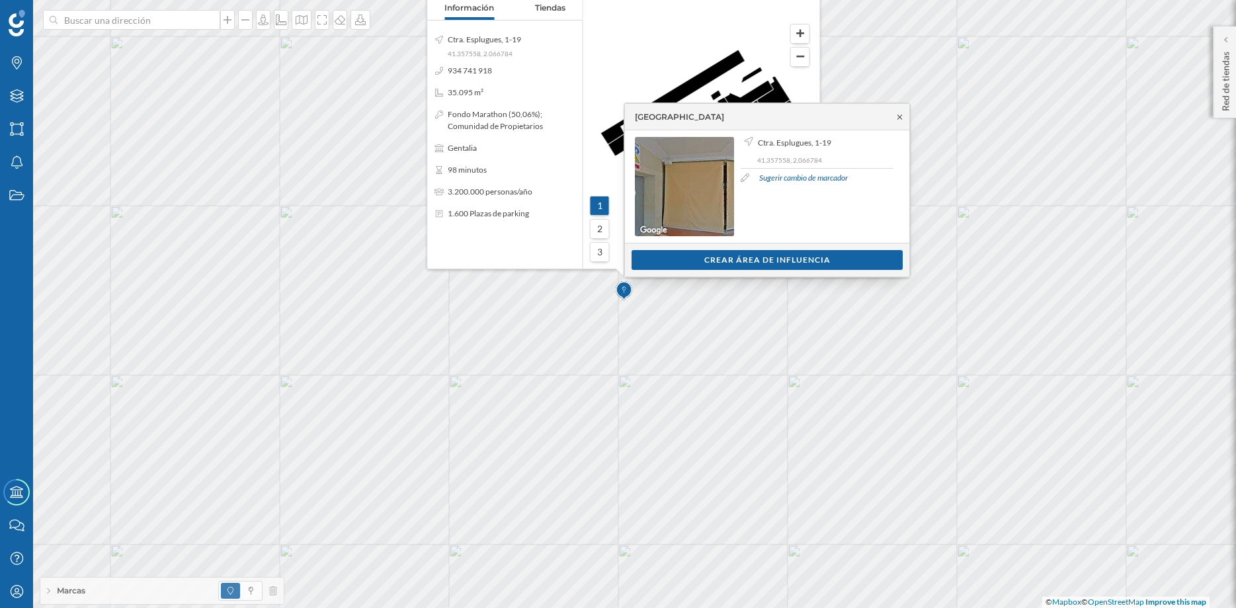
click at [897, 118] on icon at bounding box center [900, 117] width 10 height 8
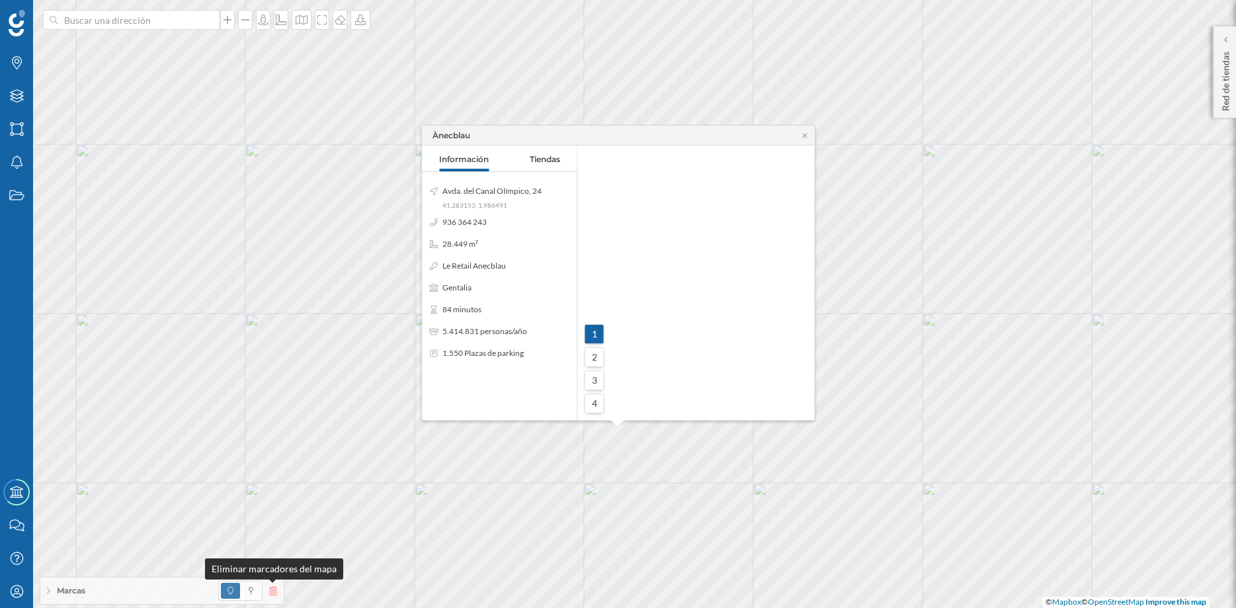
click at [271, 593] on icon at bounding box center [273, 590] width 8 height 9
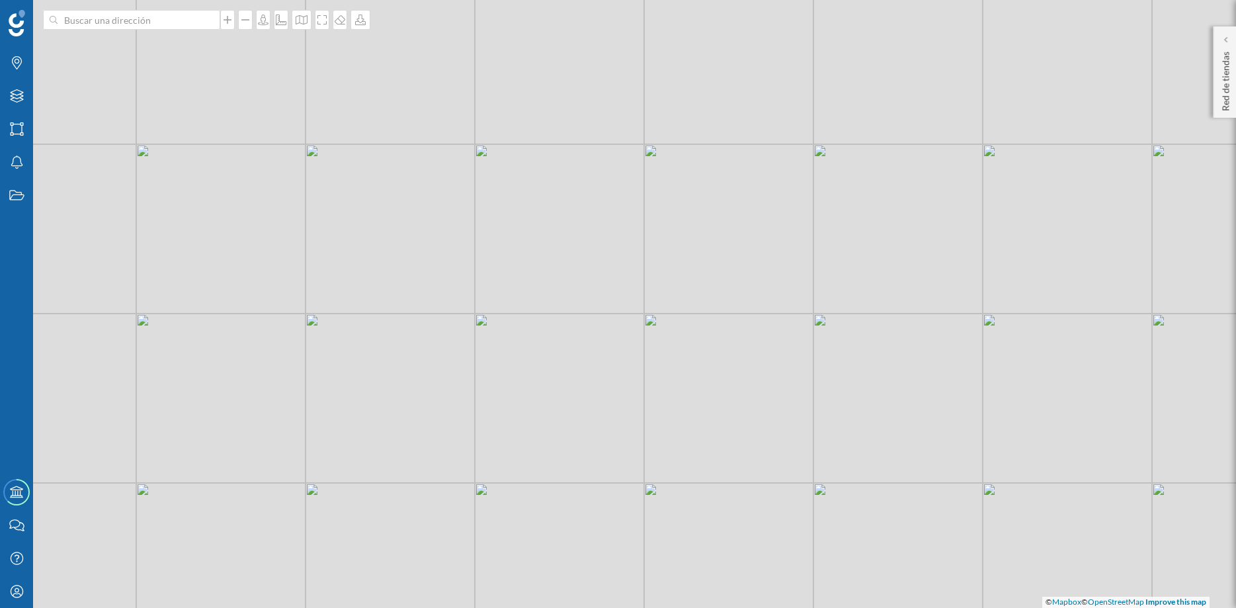
drag, startPoint x: 416, startPoint y: 525, endPoint x: 476, endPoint y: 357, distance: 178.3
click at [476, 357] on div "© Mapbox © OpenStreetMap Improve this map" at bounding box center [618, 304] width 1236 height 608
drag, startPoint x: 633, startPoint y: 309, endPoint x: 754, endPoint y: 280, distance: 123.9
click at [754, 280] on div "© Mapbox © OpenStreetMap Improve this map" at bounding box center [618, 304] width 1236 height 608
